Goal: Submit feedback/report problem

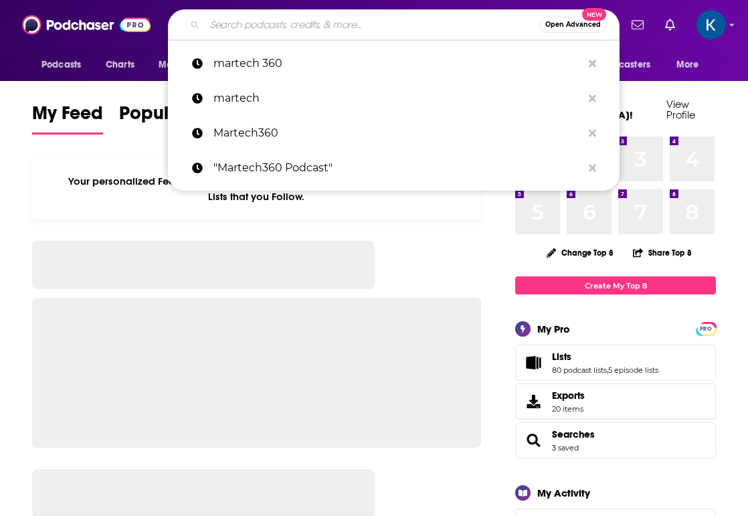
click at [291, 24] on input "Search podcasts, credits, & more..." at bounding box center [372, 24] width 334 height 21
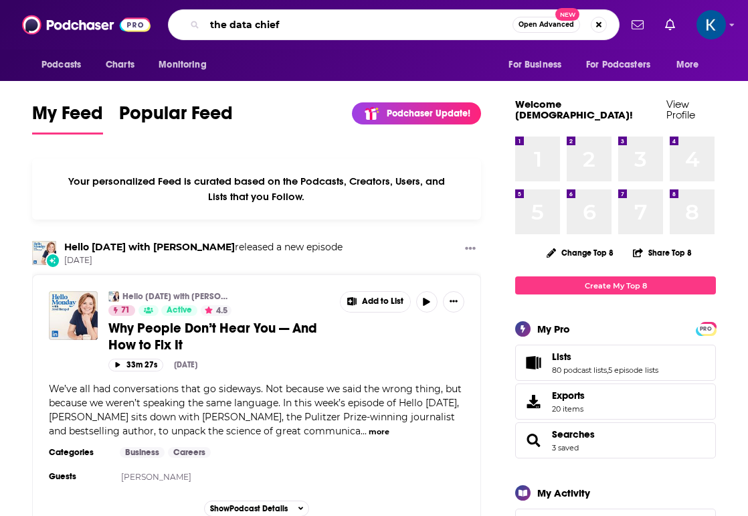
type input "the data chief"
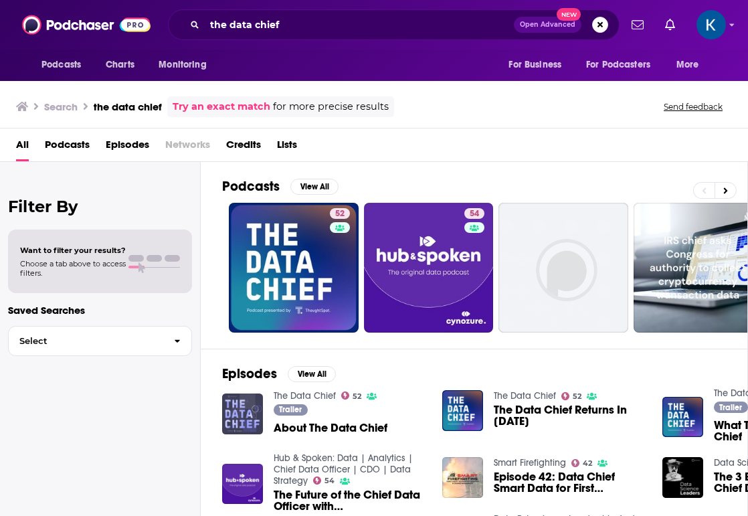
click at [244, 414] on img "About The Data Chief" at bounding box center [242, 413] width 41 height 41
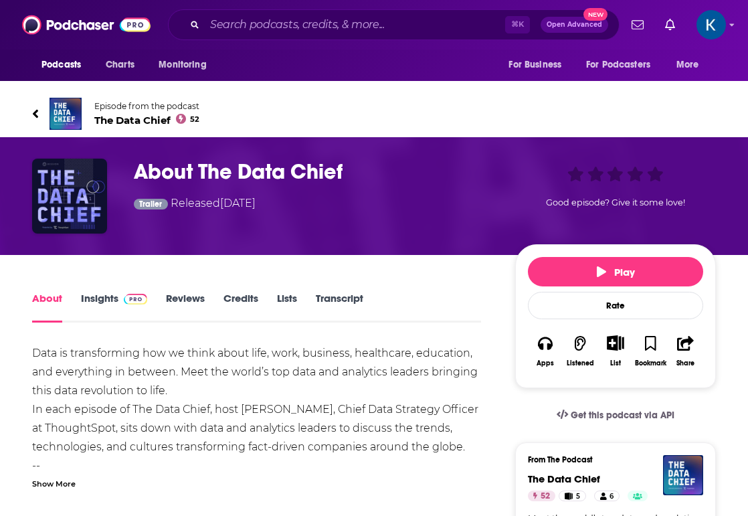
click at [102, 298] on link "Insights" at bounding box center [114, 307] width 66 height 31
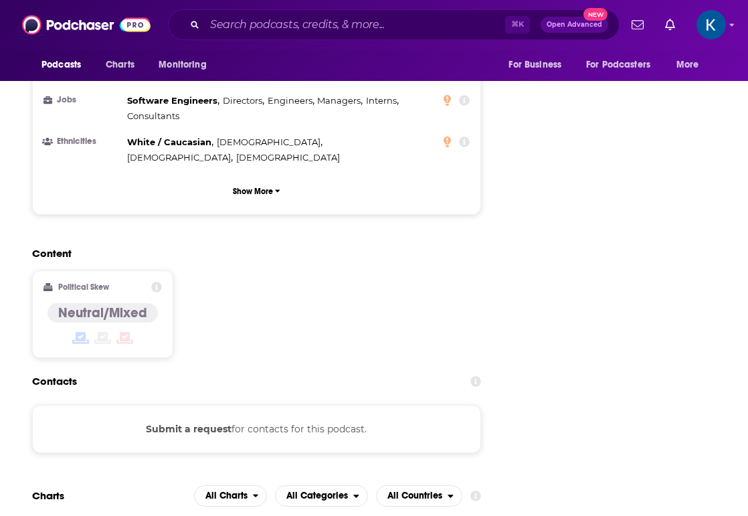
scroll to position [1461, 0]
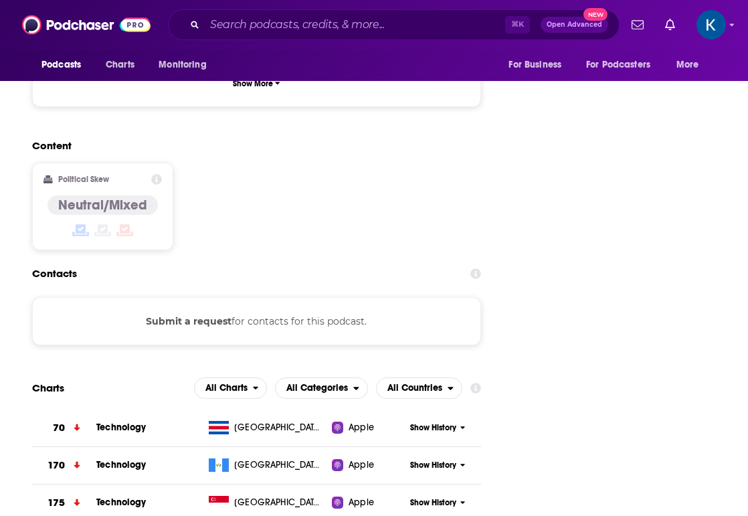
click at [210, 314] on button "Submit a request" at bounding box center [189, 321] width 86 height 15
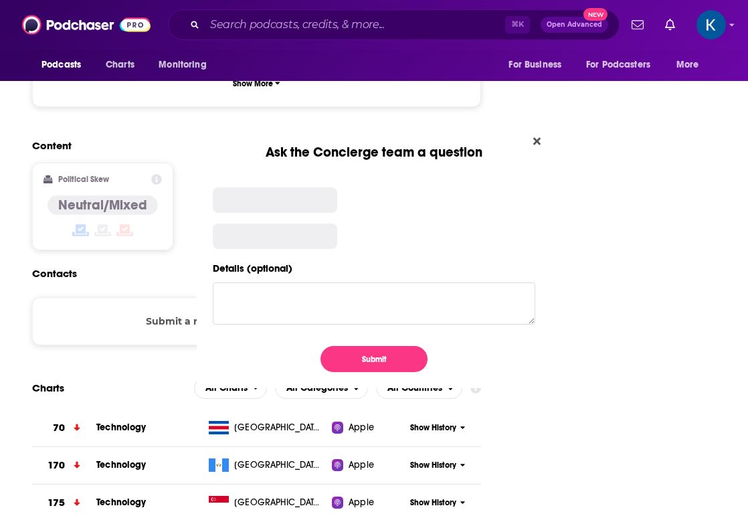
scroll to position [0, 0]
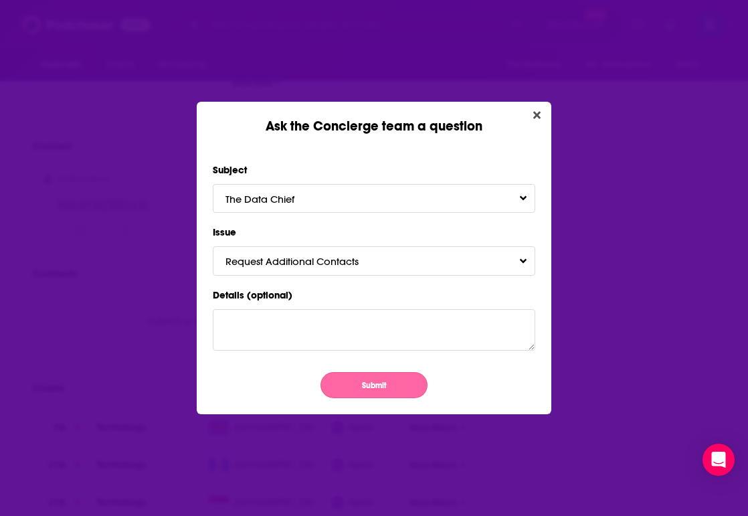
click at [348, 382] on button "Submit" at bounding box center [373, 385] width 107 height 26
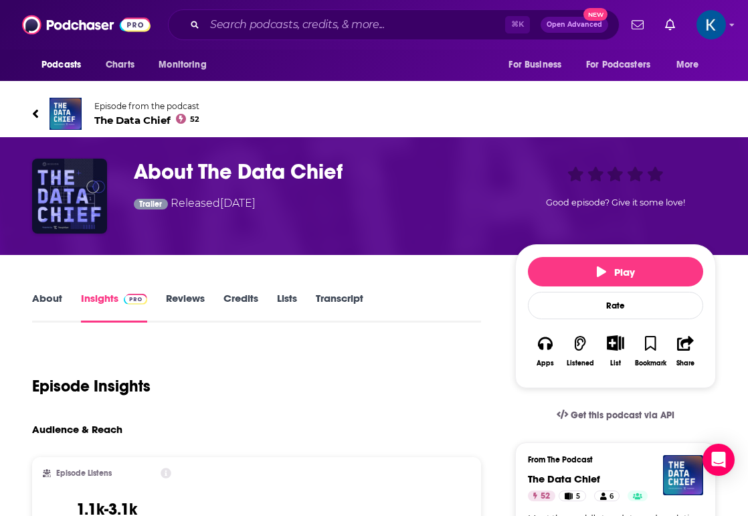
scroll to position [1461, 0]
